Goal: Navigation & Orientation: Find specific page/section

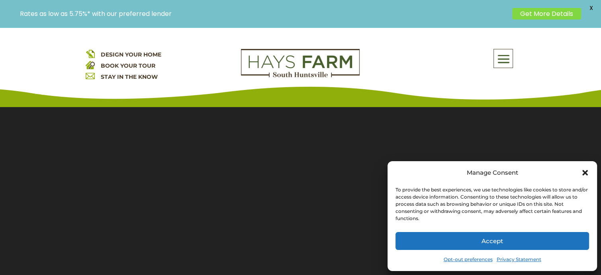
click at [584, 173] on icon "Close dialog" at bounding box center [586, 173] width 6 height 6
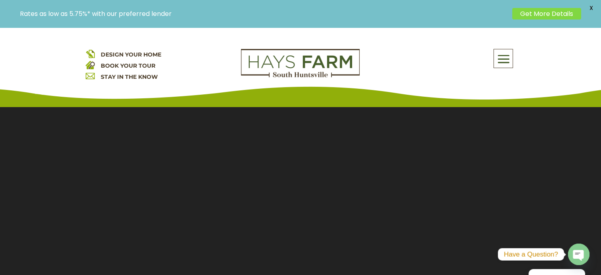
click at [502, 59] on span at bounding box center [503, 59] width 19 height 18
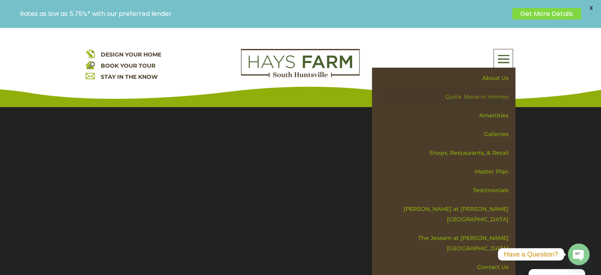
click at [481, 96] on link "Quick Move-in Homes" at bounding box center [447, 97] width 138 height 19
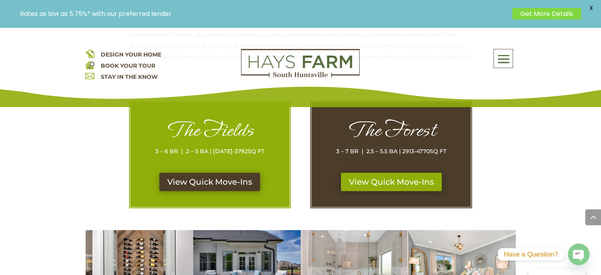
scroll to position [363, 0]
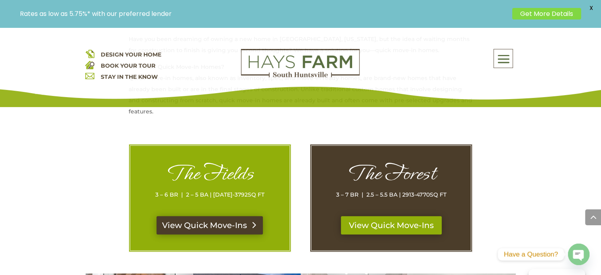
click at [213, 226] on link "View Quick Move-Ins" at bounding box center [210, 225] width 106 height 18
